Goal: Task Accomplishment & Management: Manage account settings

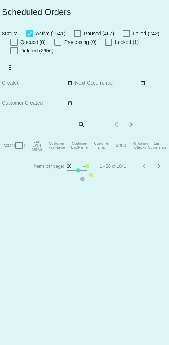
click at [78, 135] on mat-table "Actions Id Last Cycle Status Customer FirstName Customer LastName Customer Emai…" at bounding box center [155, 145] width 311 height 21
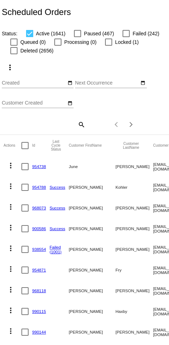
click at [78, 121] on mat-icon "search" at bounding box center [81, 124] width 9 height 11
click at [60, 123] on input "Search" at bounding box center [44, 124] width 84 height 6
click at [55, 125] on input "Search" at bounding box center [44, 124] width 84 height 6
paste input "cgaddis52@gmail.com"
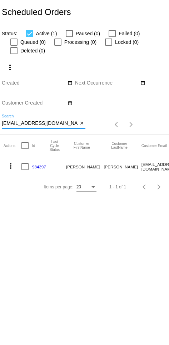
type input "cgaddis52@gmail.com"
click at [12, 166] on mat-icon "more_vert" at bounding box center [10, 166] width 9 height 9
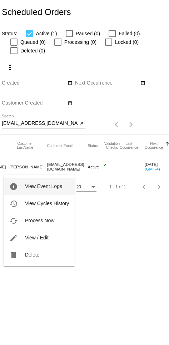
scroll to position [0, 87]
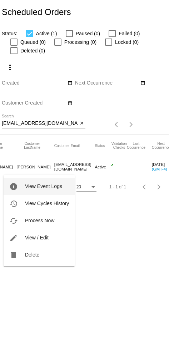
click at [45, 255] on button "delete Delete" at bounding box center [39, 254] width 71 height 17
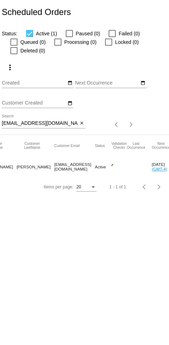
scroll to position [0, 0]
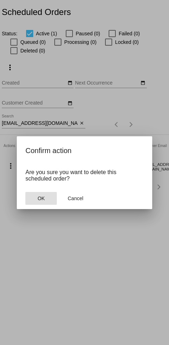
click at [38, 205] on button "OK" at bounding box center [40, 198] width 31 height 13
